Goal: Task Accomplishment & Management: Use online tool/utility

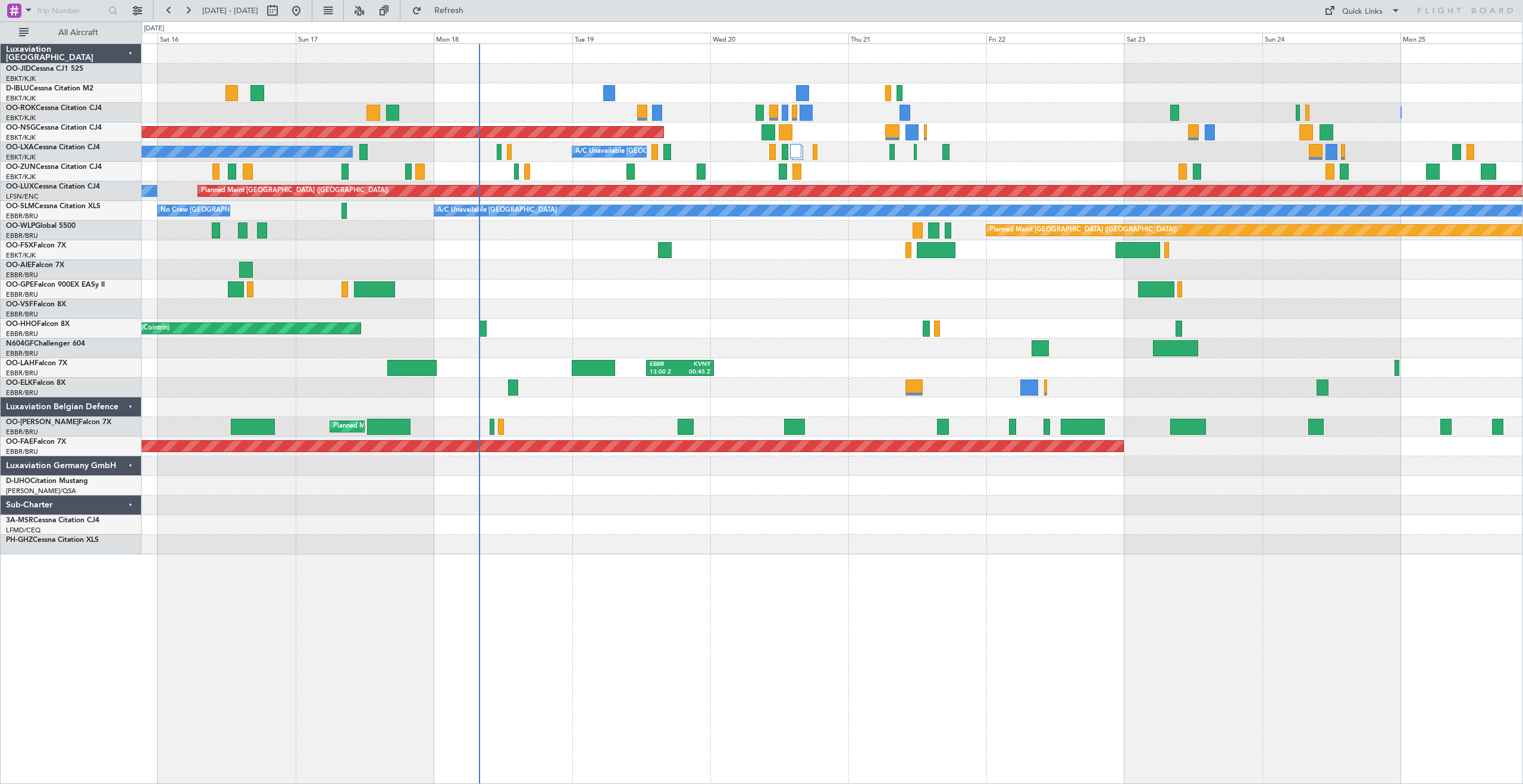
click at [872, 202] on div "Owner [GEOGRAPHIC_DATA]-[GEOGRAPHIC_DATA] Owner [GEOGRAPHIC_DATA]-[GEOGRAPHIC_D…" at bounding box center [832, 299] width 1381 height 510
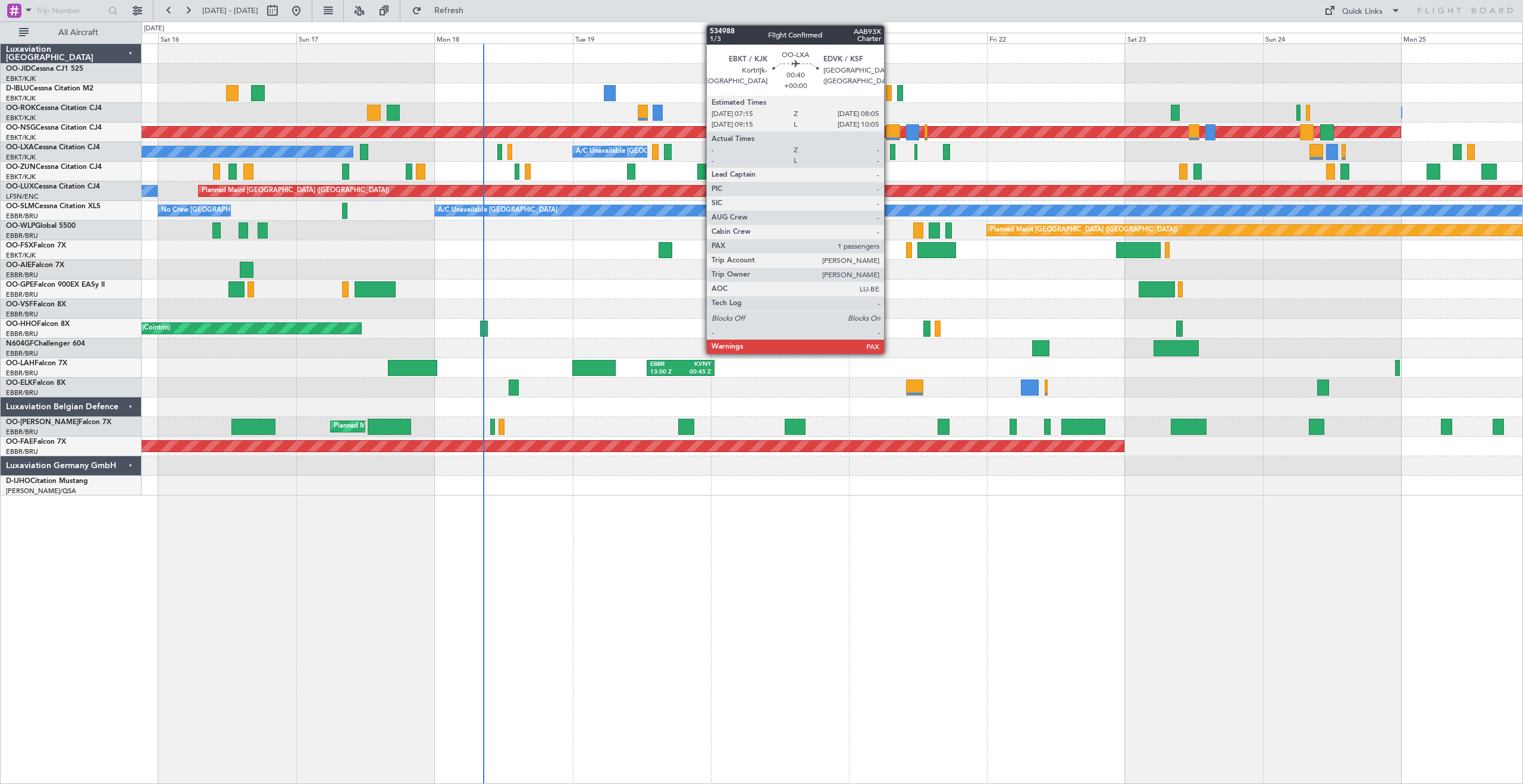
click at [891, 151] on div at bounding box center [893, 152] width 5 height 16
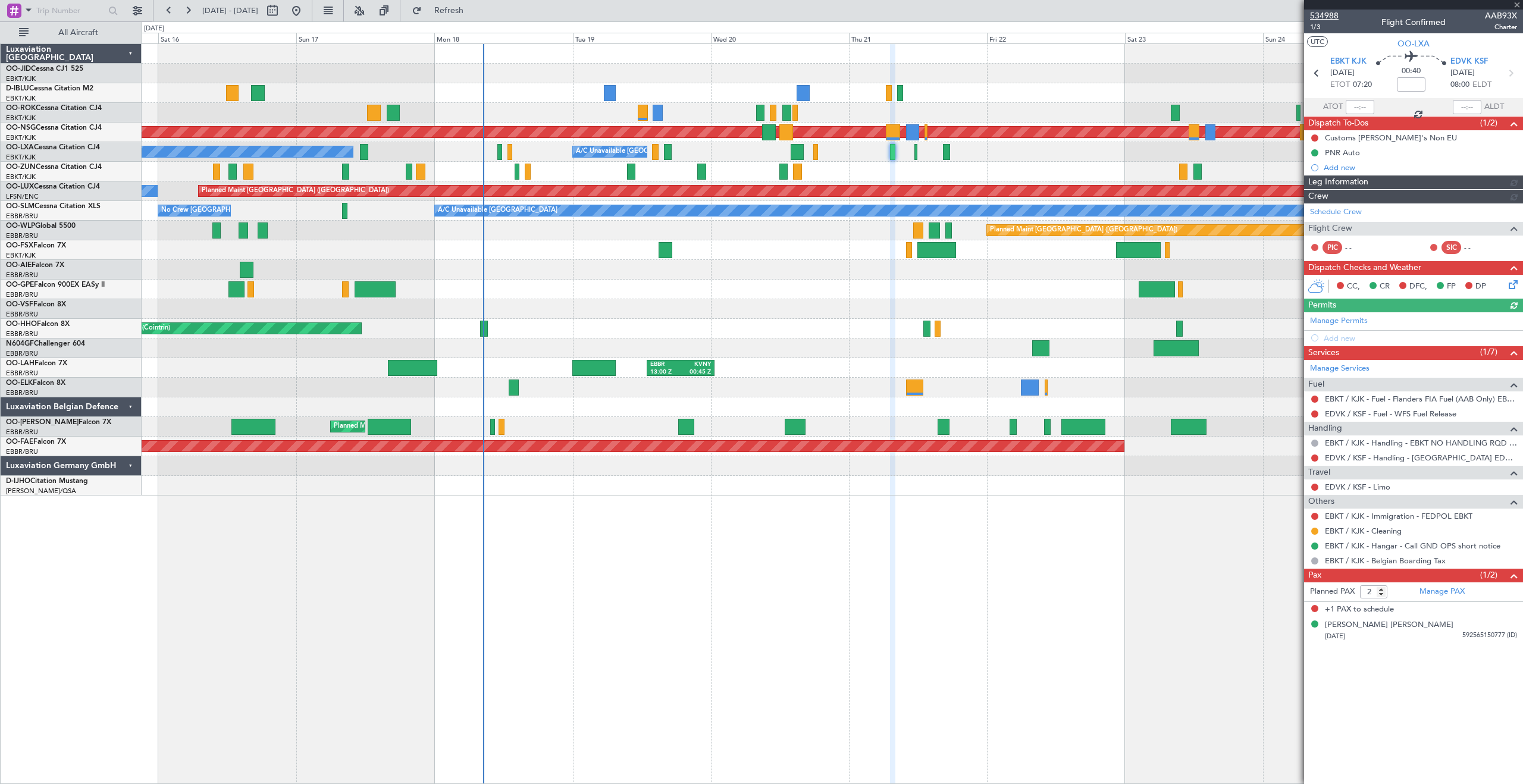
click at [1324, 13] on span "534988" at bounding box center [1324, 16] width 29 height 13
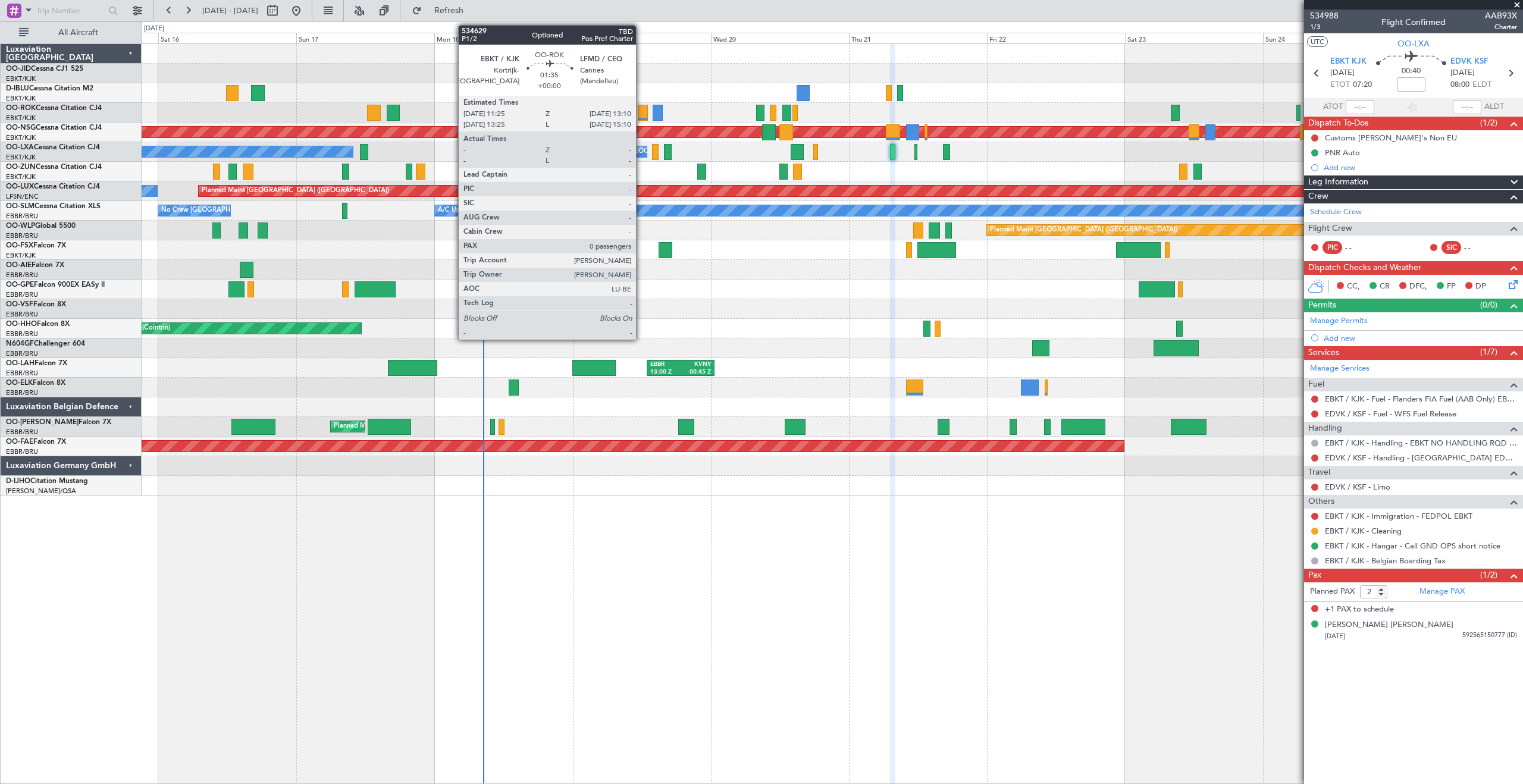
click at [641, 108] on div at bounding box center [642, 112] width 10 height 16
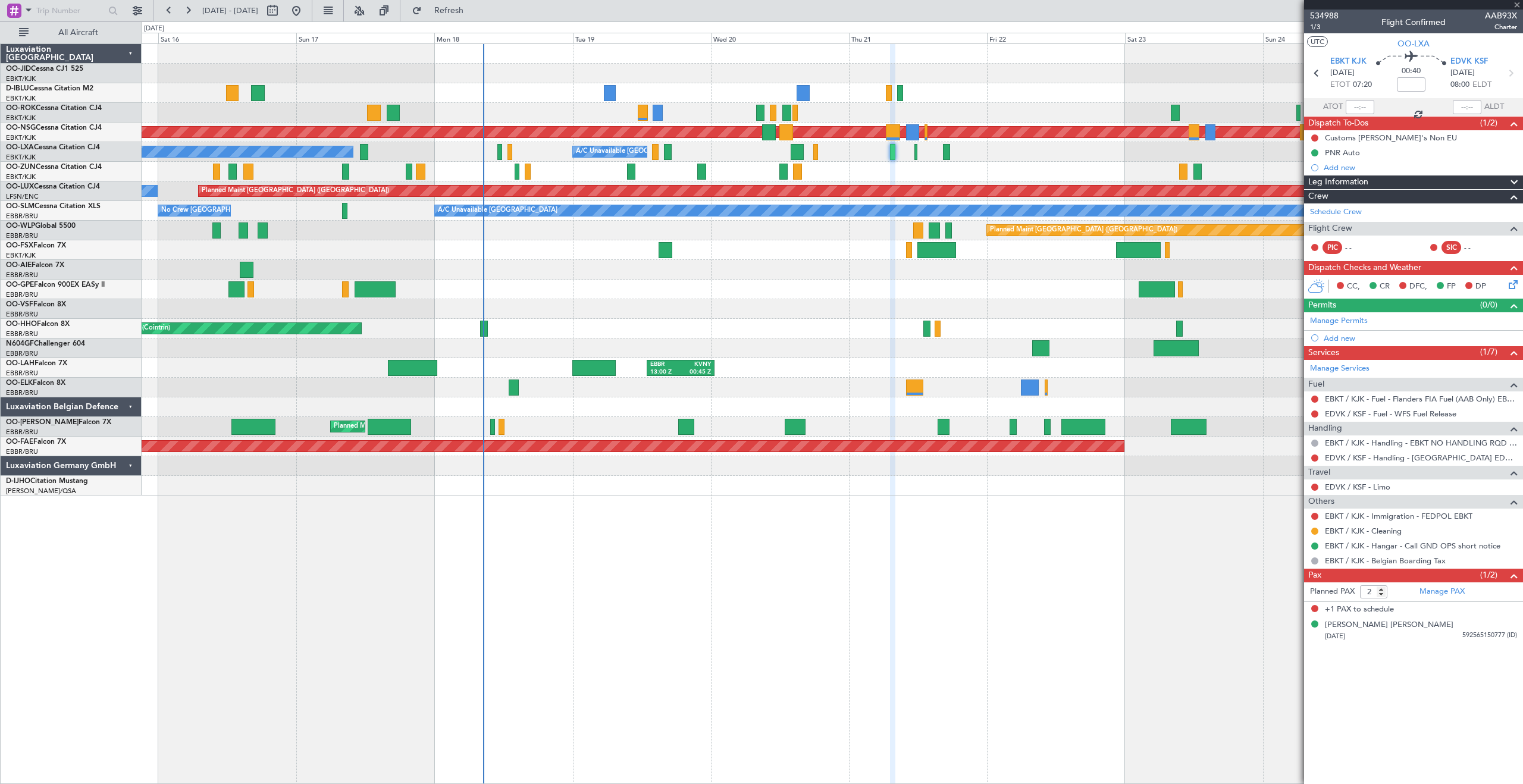
type input "0"
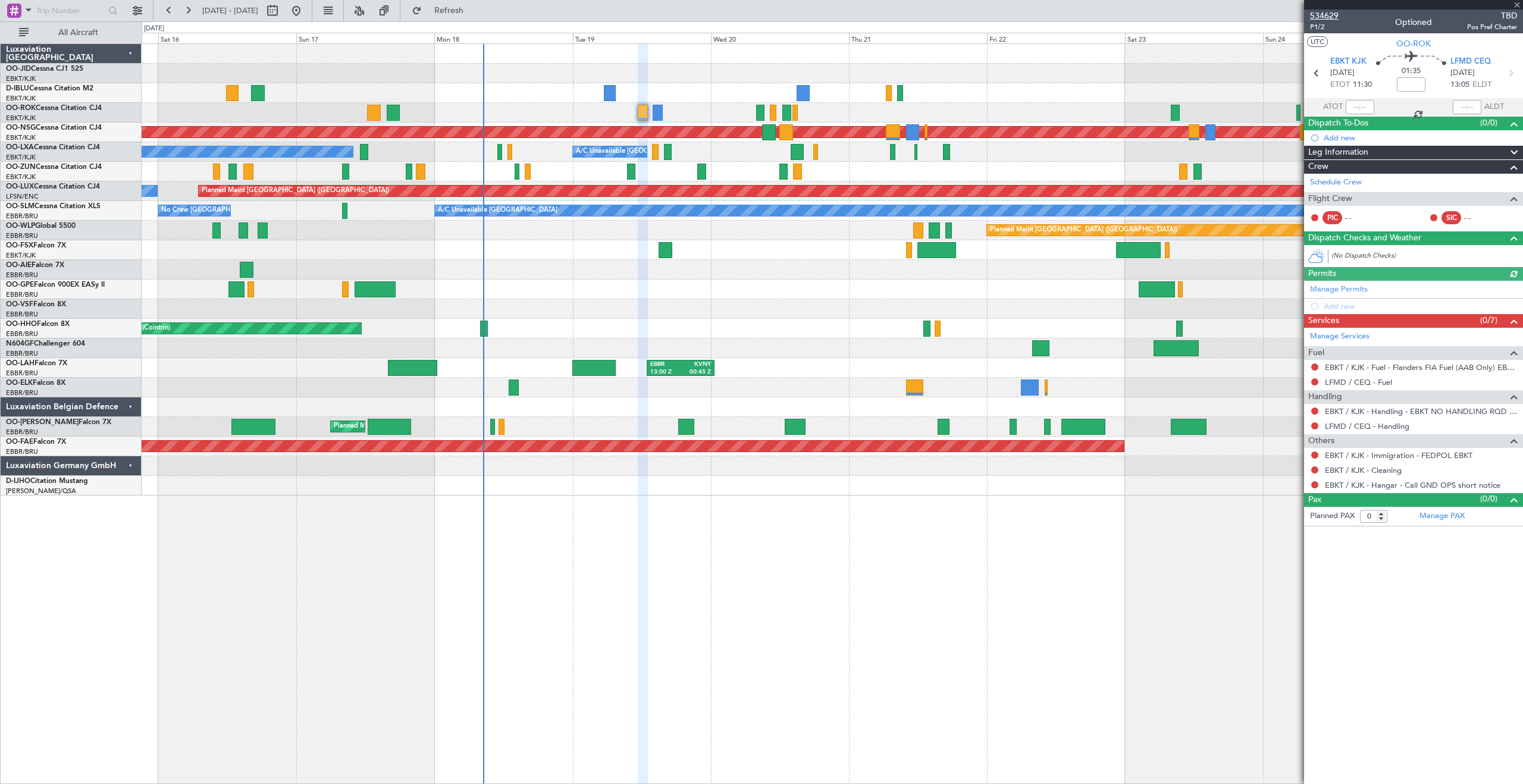
click at [1324, 14] on span "534629" at bounding box center [1324, 16] width 29 height 13
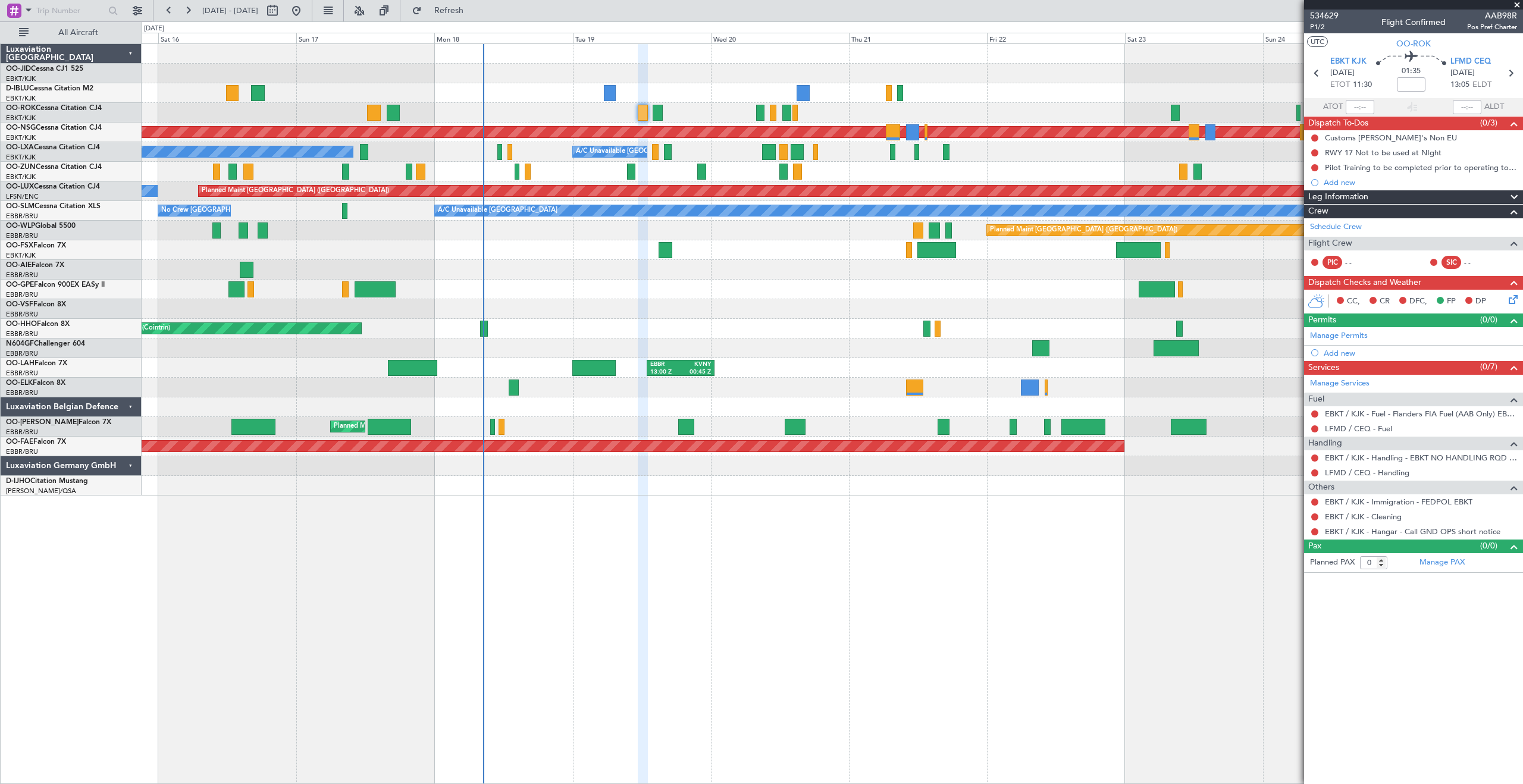
click at [1517, 4] on span at bounding box center [1517, 5] width 12 height 11
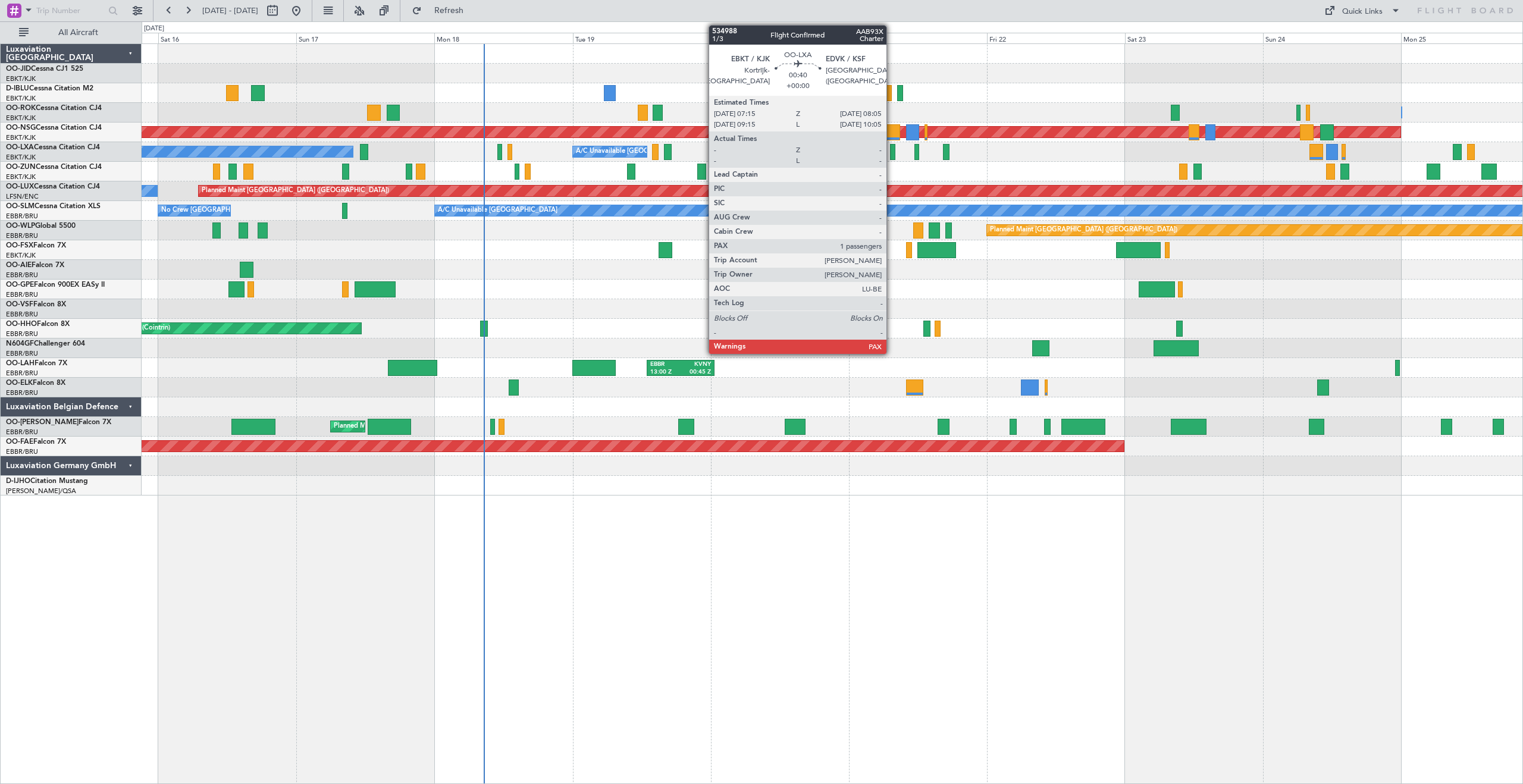
click at [892, 151] on div at bounding box center [893, 152] width 5 height 16
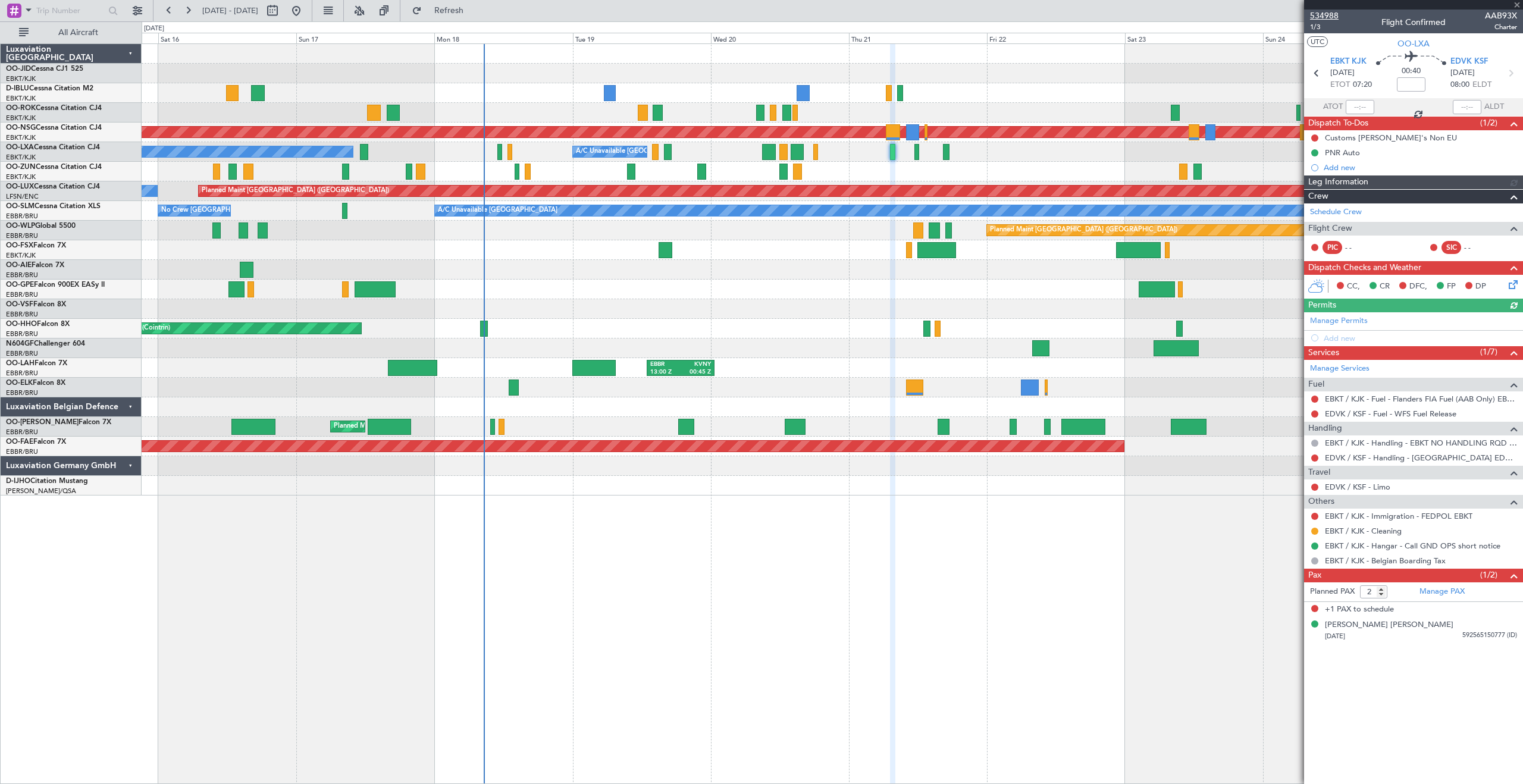
click at [1324, 15] on span "534988" at bounding box center [1324, 16] width 29 height 13
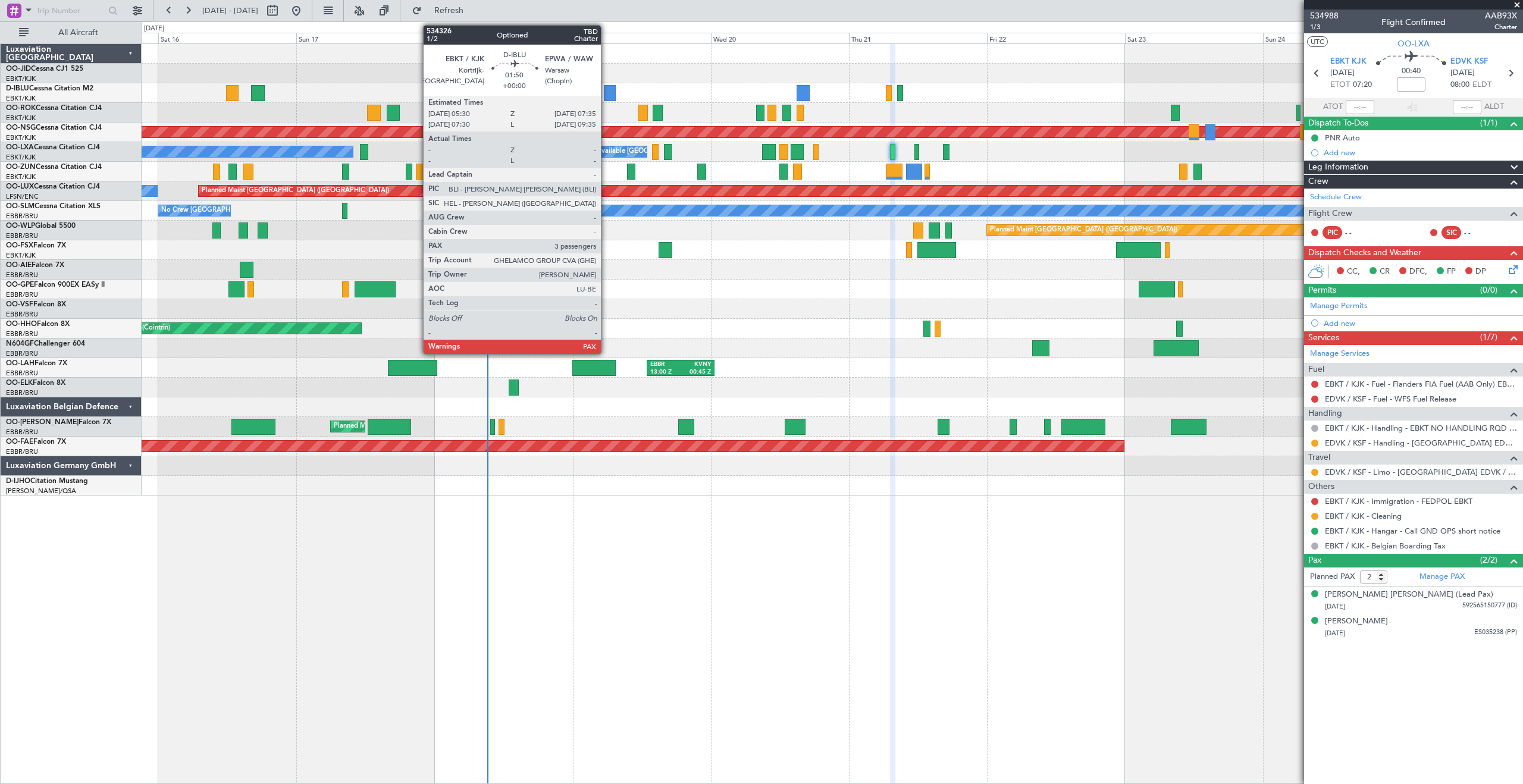
click at [607, 93] on div at bounding box center [610, 93] width 13 height 16
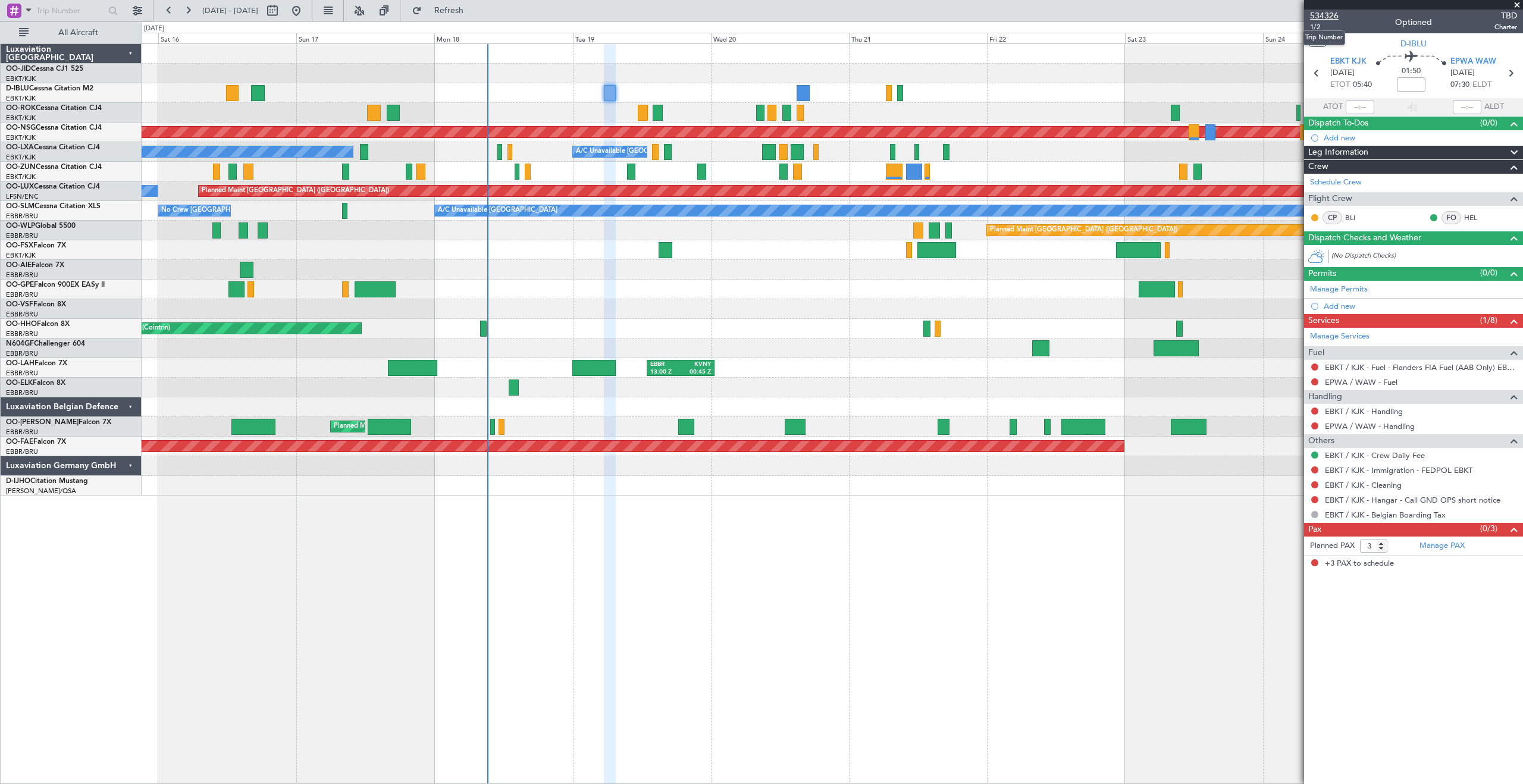
click at [1325, 14] on span "534326" at bounding box center [1324, 16] width 29 height 13
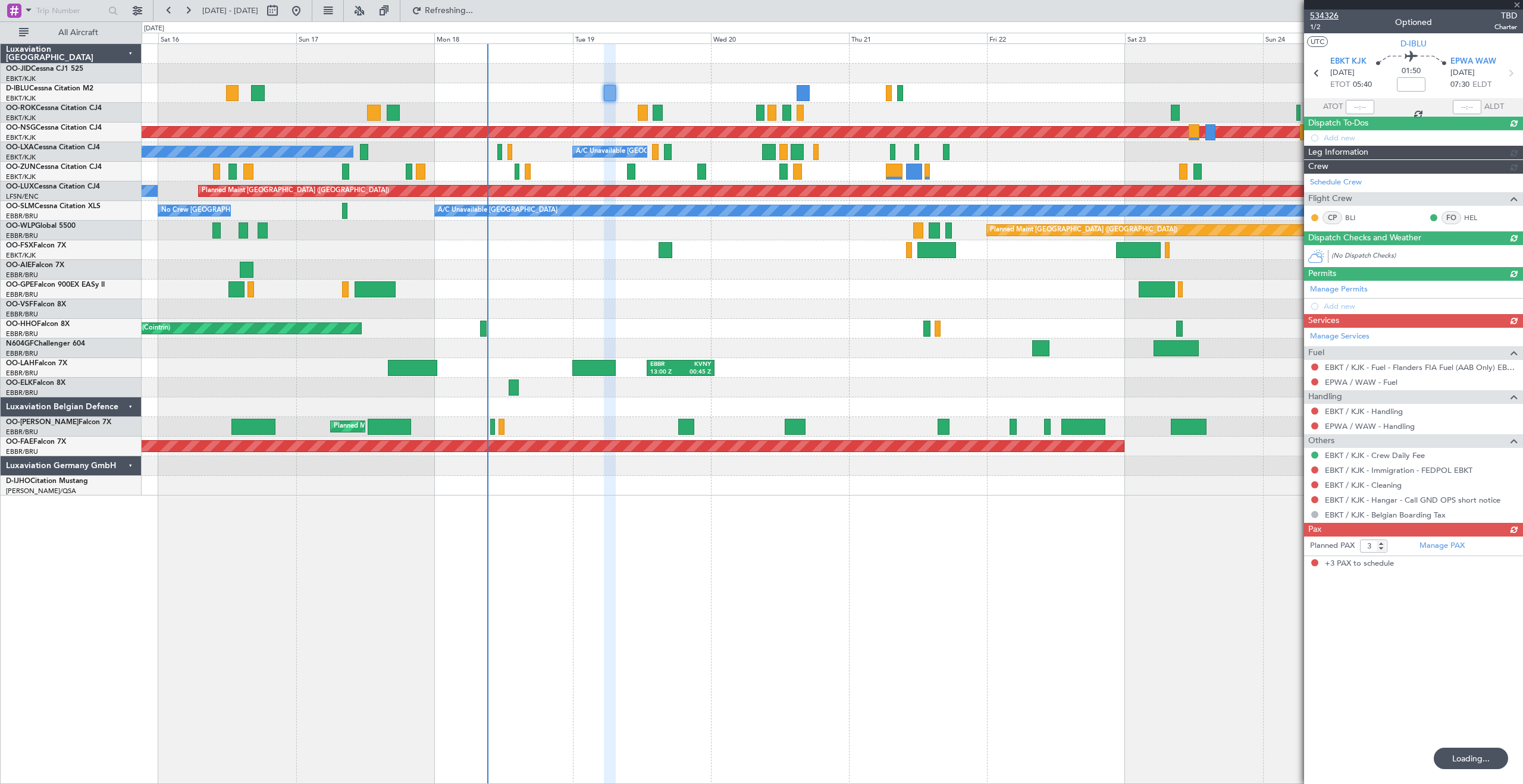
type input "4"
